Goal: Obtain resource: Download file/media

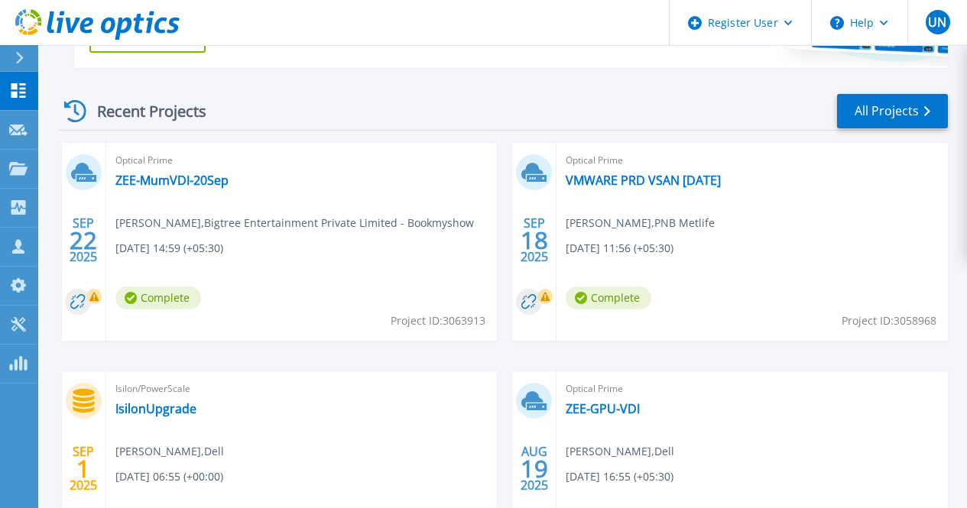
scroll to position [400, 0]
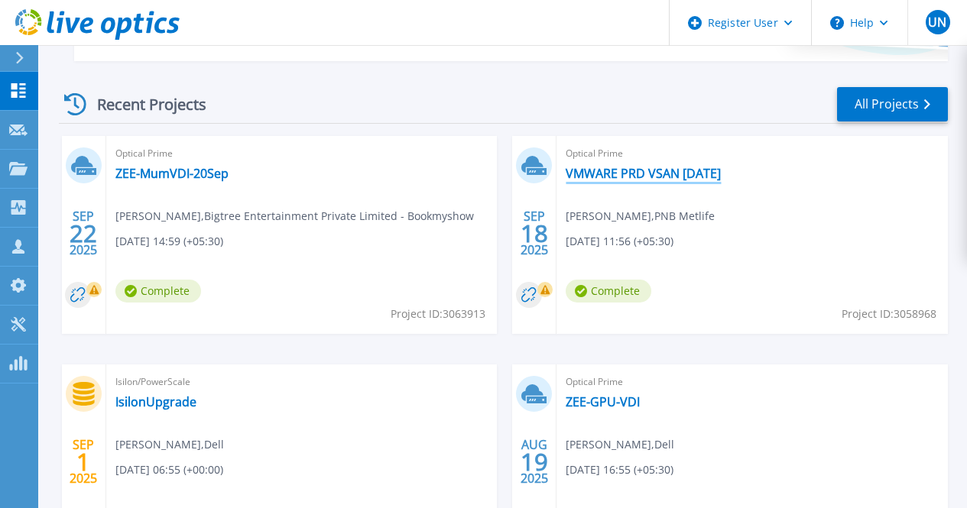
click at [566, 172] on link "VMWARE PRD VSAN [DATE]" at bounding box center [643, 173] width 155 height 15
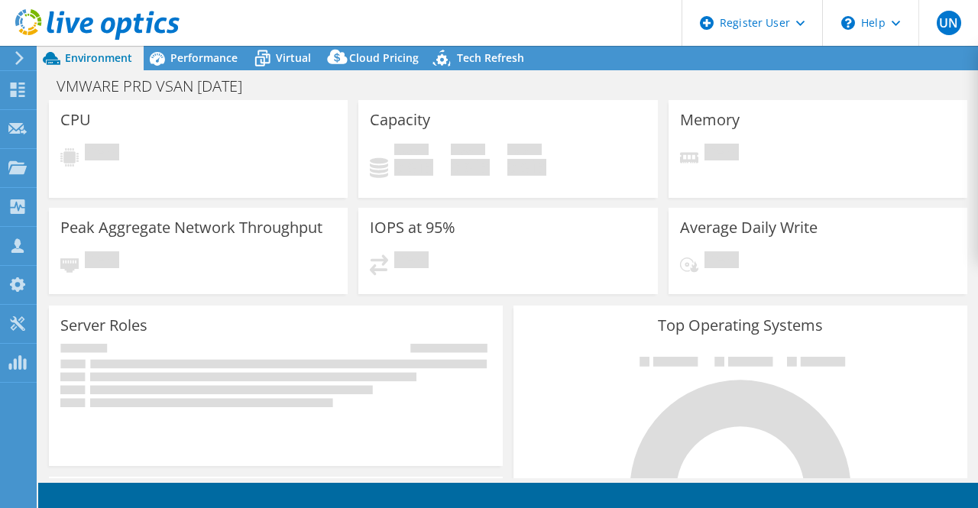
select select "USD"
select select "[GEOGRAPHIC_DATA]"
select select "INR"
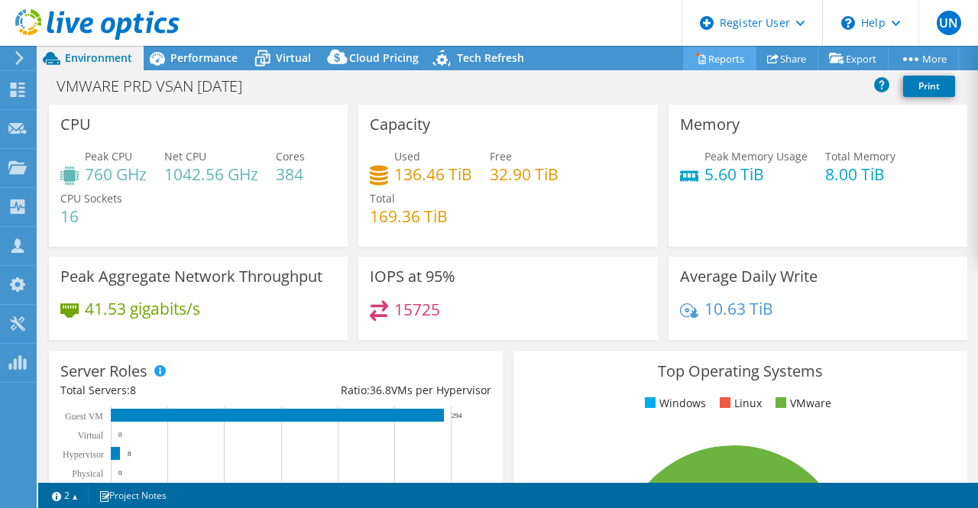
click at [707, 60] on link "Reports" at bounding box center [719, 59] width 73 height 24
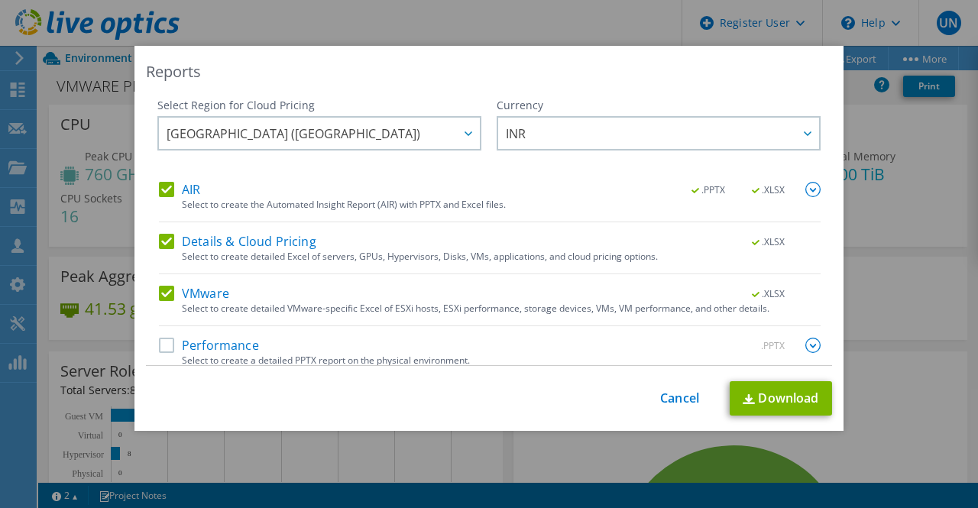
scroll to position [12, 0]
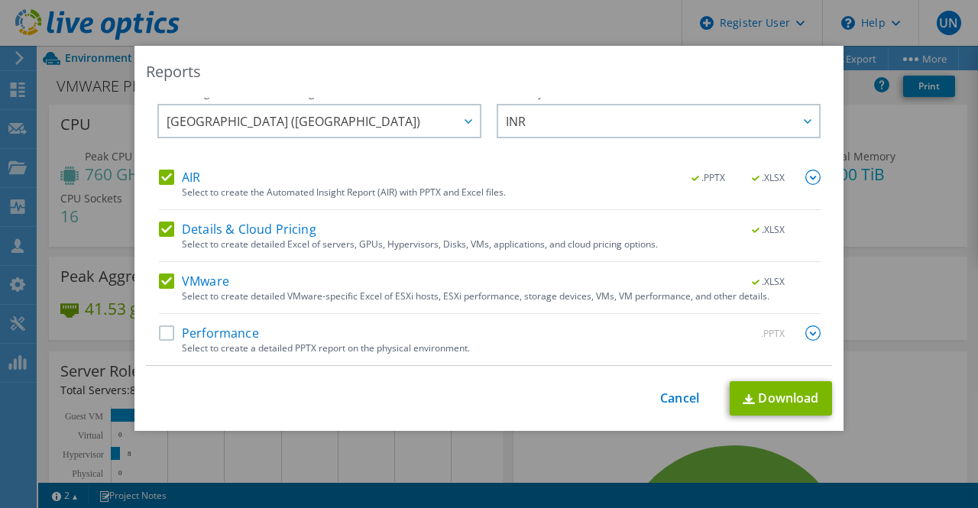
click at [234, 332] on label "Performance" at bounding box center [209, 333] width 100 height 15
click at [0, 0] on input "Performance" at bounding box center [0, 0] width 0 height 0
click at [805, 337] on img at bounding box center [812, 333] width 15 height 15
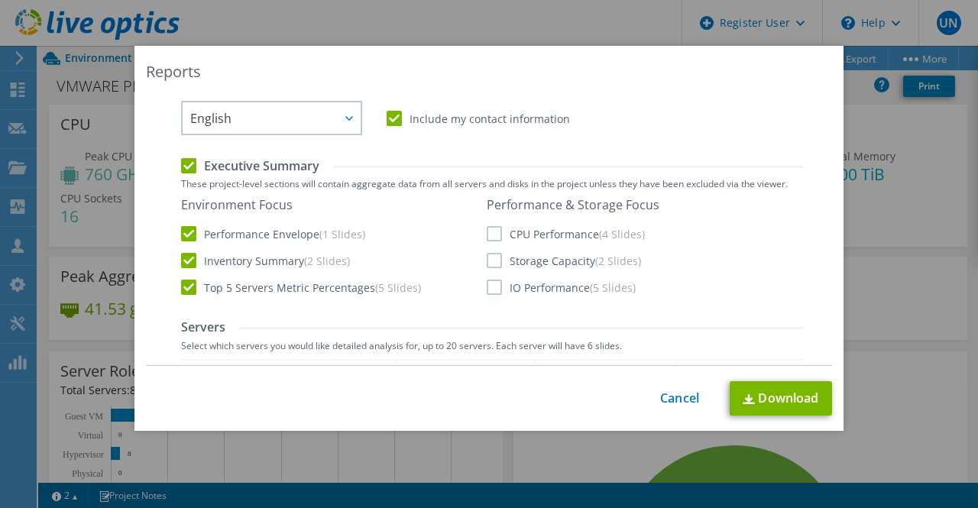
scroll to position [314, 0]
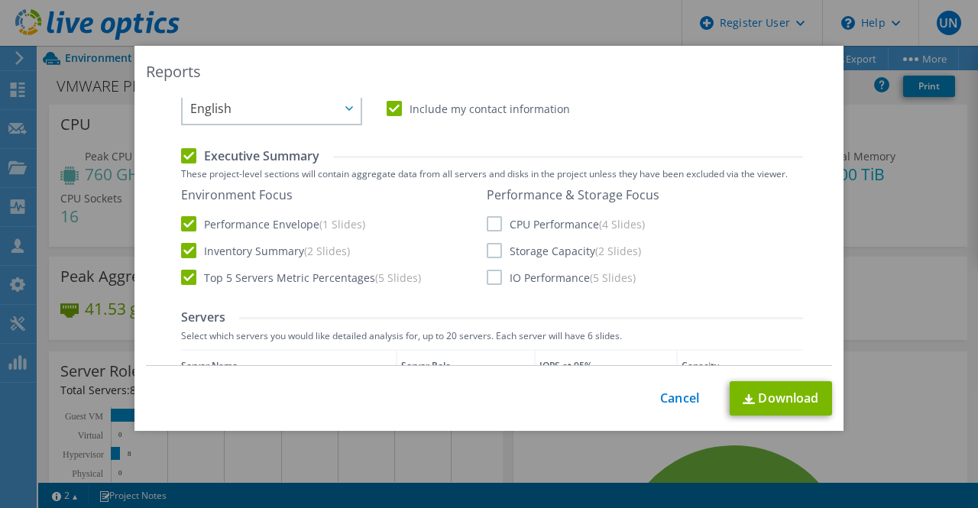
click at [186, 280] on label "Top 5 Servers Metric Percentages (5 Slides)" at bounding box center [301, 277] width 240 height 15
click at [0, 0] on input "Top 5 Servers Metric Percentages (5 Slides)" at bounding box center [0, 0] width 0 height 0
click at [488, 228] on label "CPU Performance (4 Slides)" at bounding box center [566, 223] width 158 height 15
click at [0, 0] on input "CPU Performance (4 Slides)" at bounding box center [0, 0] width 0 height 0
click at [491, 257] on label "Storage Capacity (2 Slides)" at bounding box center [564, 250] width 154 height 15
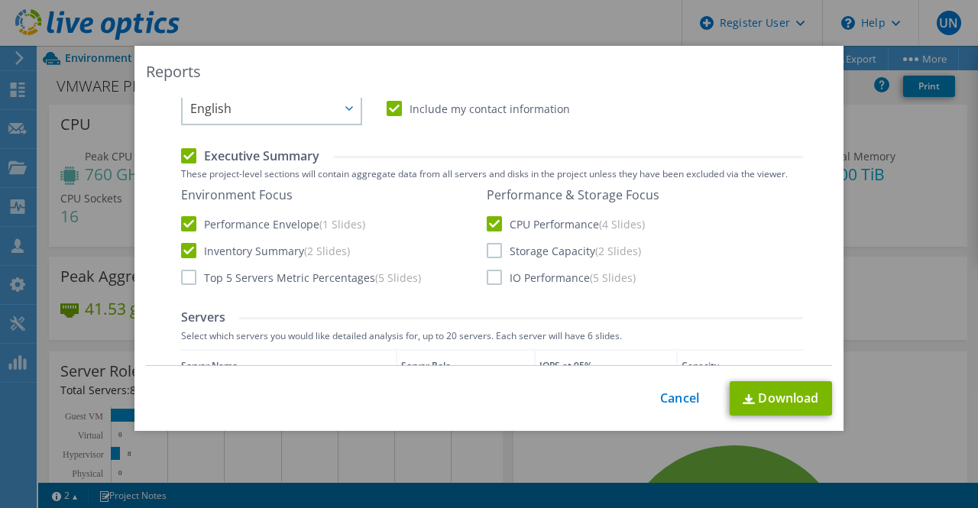
click at [0, 0] on input "Storage Capacity (2 Slides)" at bounding box center [0, 0] width 0 height 0
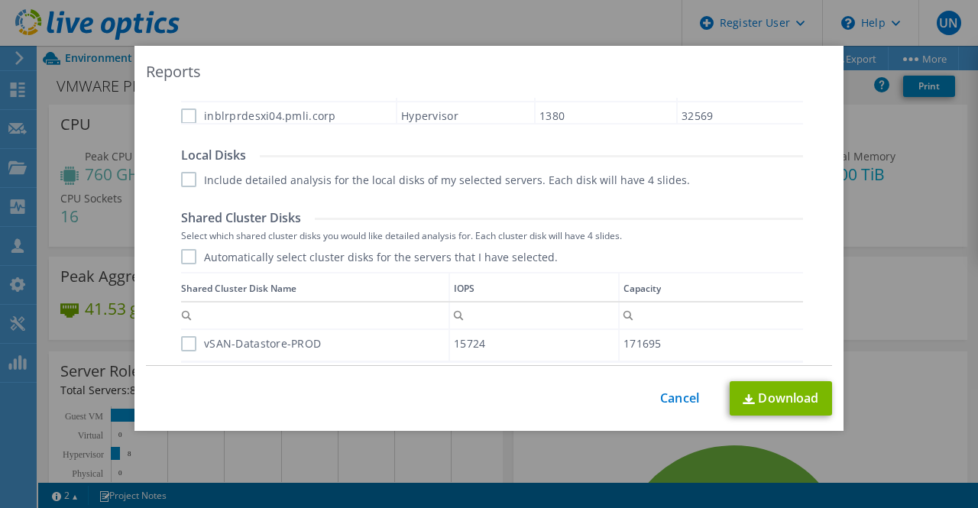
scroll to position [958, 0]
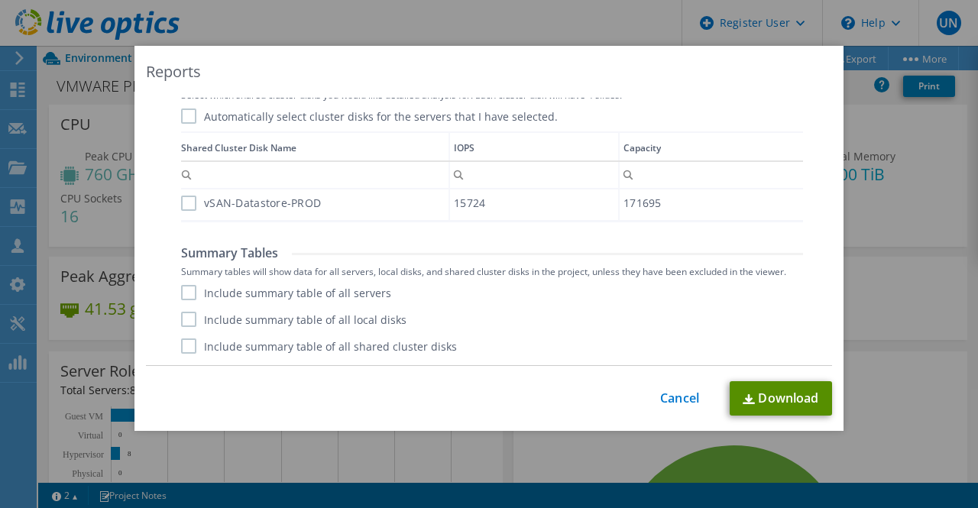
click at [786, 393] on link "Download" at bounding box center [781, 398] width 102 height 34
click at [901, 321] on div "Reports Select Region for Cloud Pricing Asia Pacific (Hong Kong) Asia Pacific (…" at bounding box center [489, 254] width 978 height 416
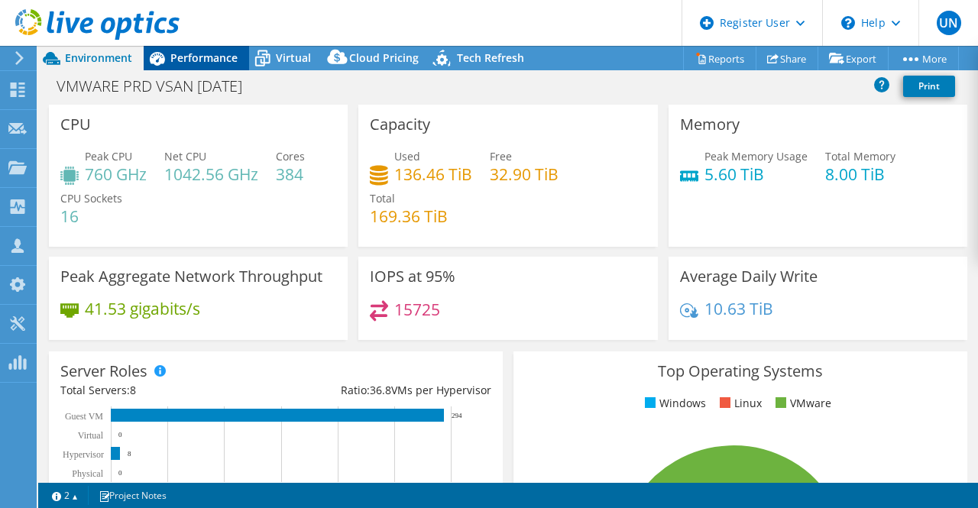
click at [212, 56] on span "Performance" at bounding box center [203, 57] width 67 height 15
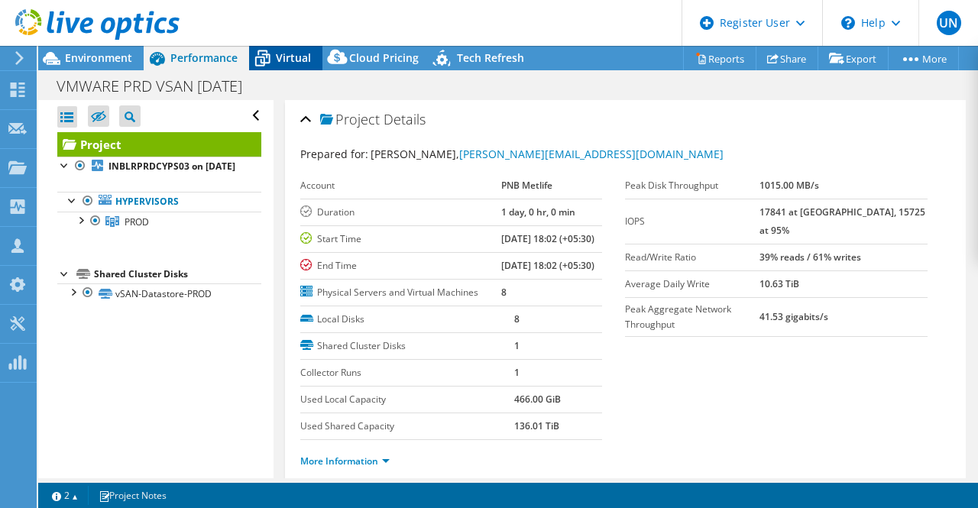
click at [283, 57] on span "Virtual" at bounding box center [293, 57] width 35 height 15
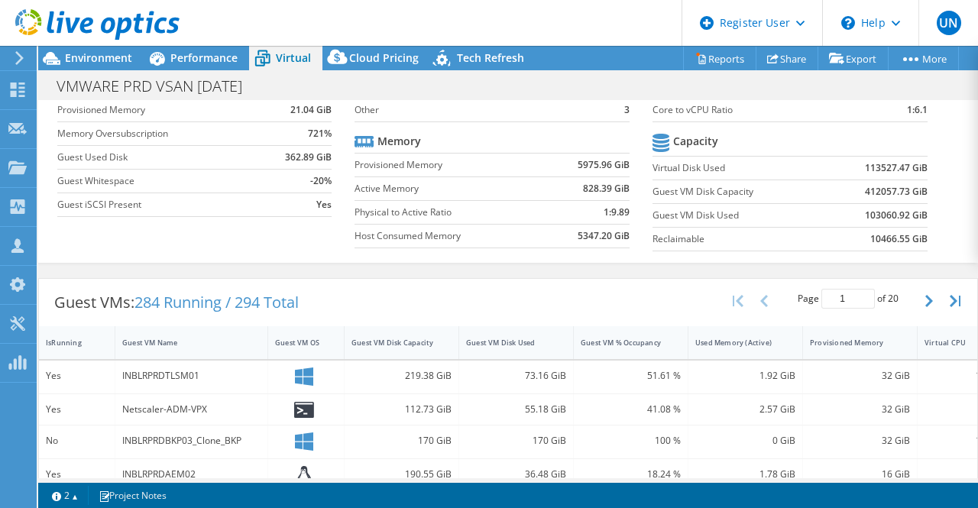
scroll to position [0, 0]
